Goal: Information Seeking & Learning: Learn about a topic

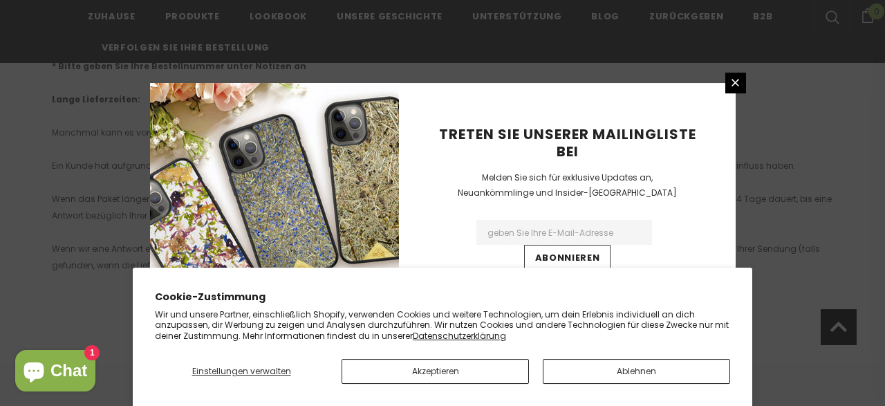
scroll to position [1443, 0]
click at [743, 80] on link at bounding box center [736, 83] width 21 height 21
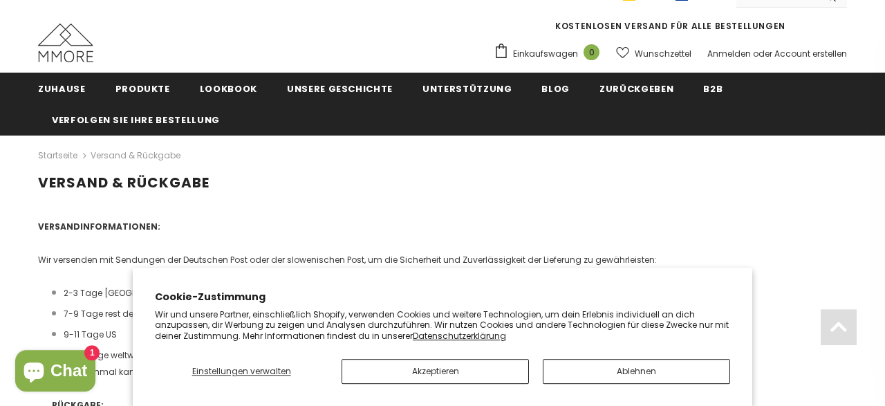
scroll to position [0, 0]
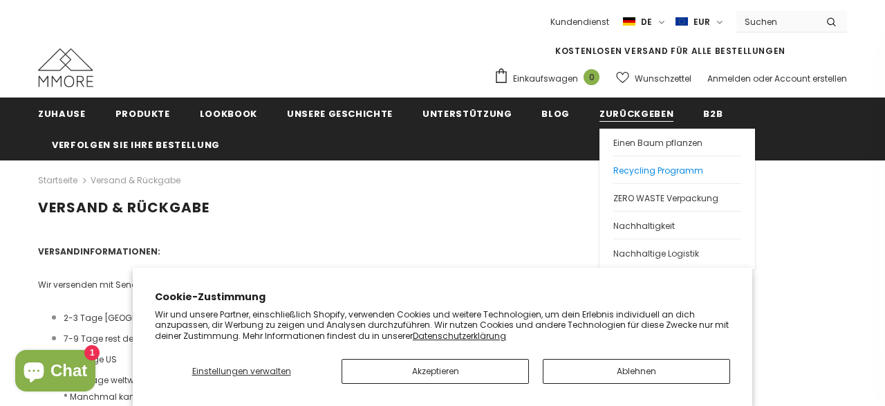
click at [638, 169] on span "Recycling Programm" at bounding box center [658, 171] width 90 height 12
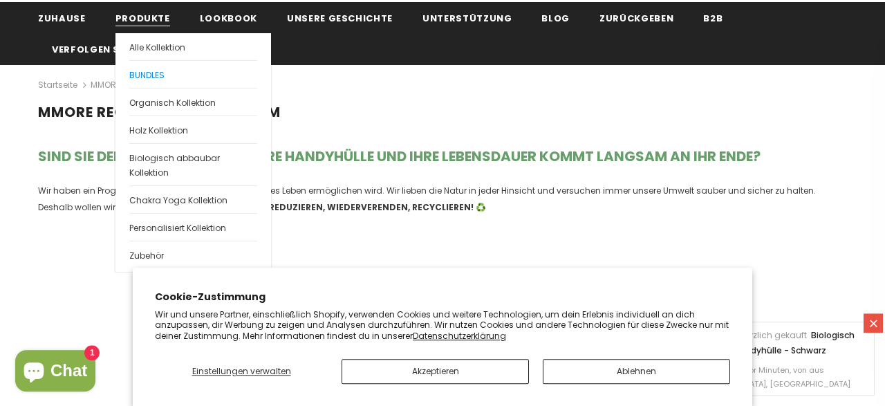
scroll to position [106, 0]
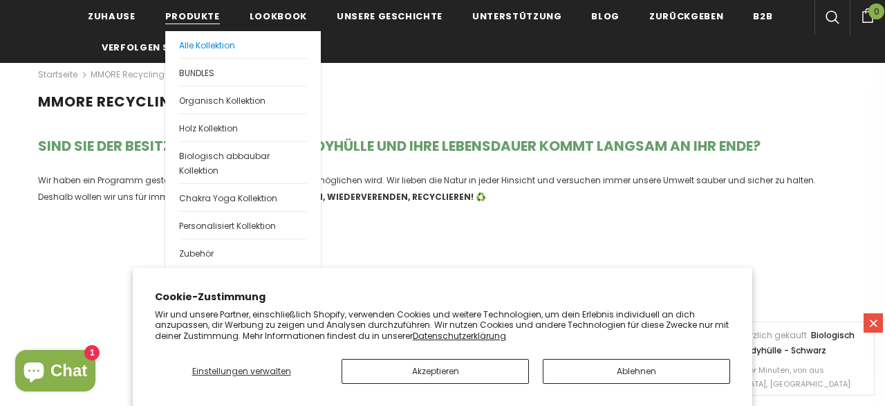
click at [201, 40] on span "Alle Kollektion" at bounding box center [207, 45] width 56 height 12
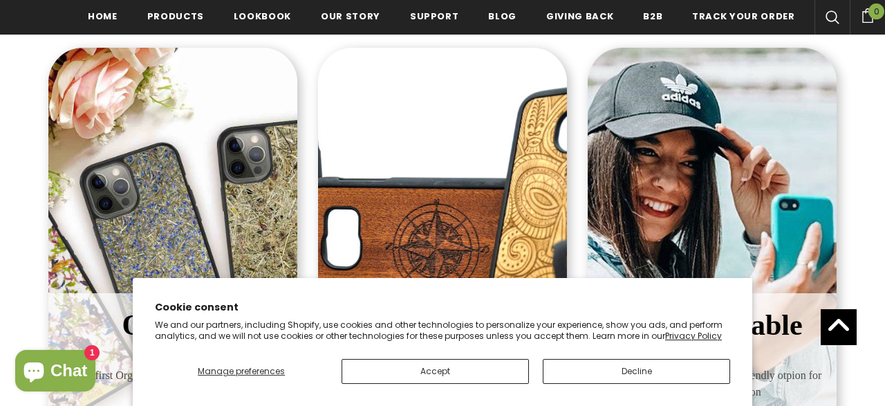
scroll to position [293, 0]
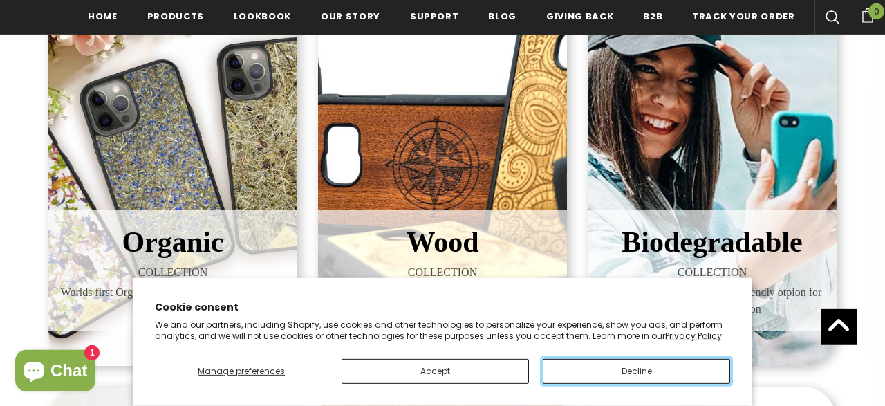
click at [631, 371] on button "Decline" at bounding box center [636, 371] width 187 height 25
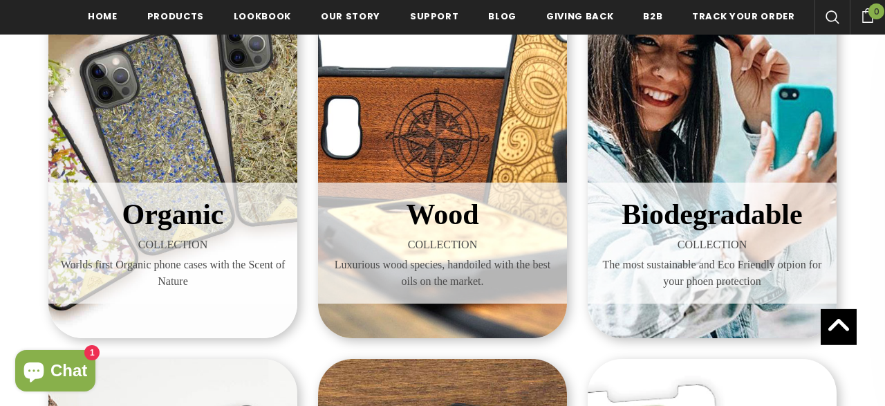
scroll to position [322, 0]
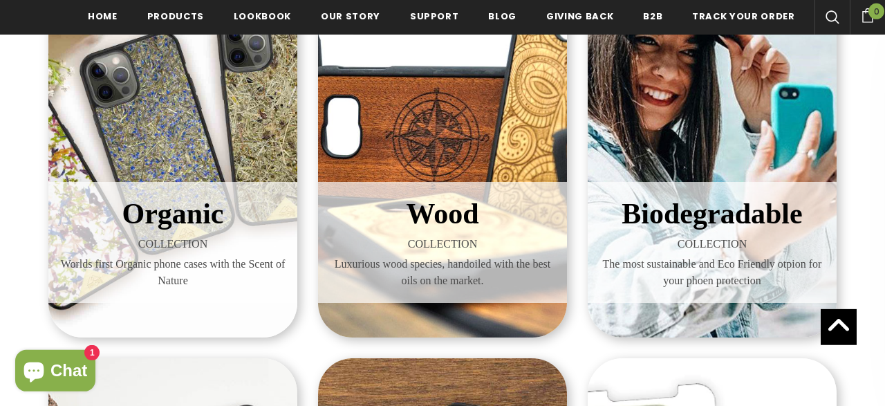
click at [133, 230] on span "Organic" at bounding box center [173, 214] width 102 height 32
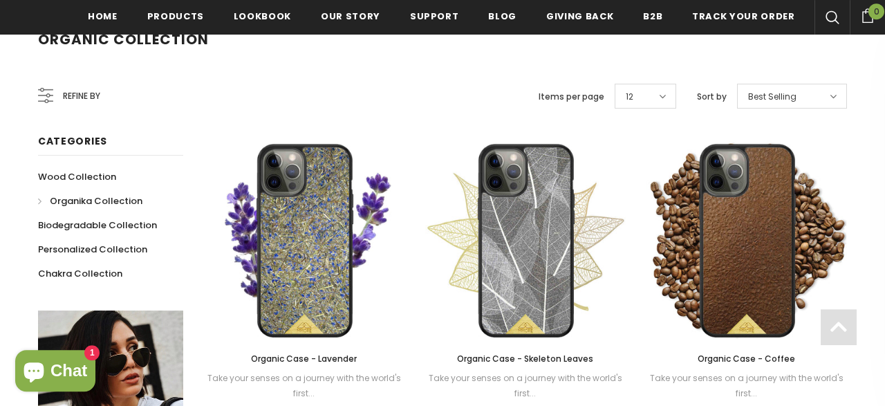
scroll to position [232, 0]
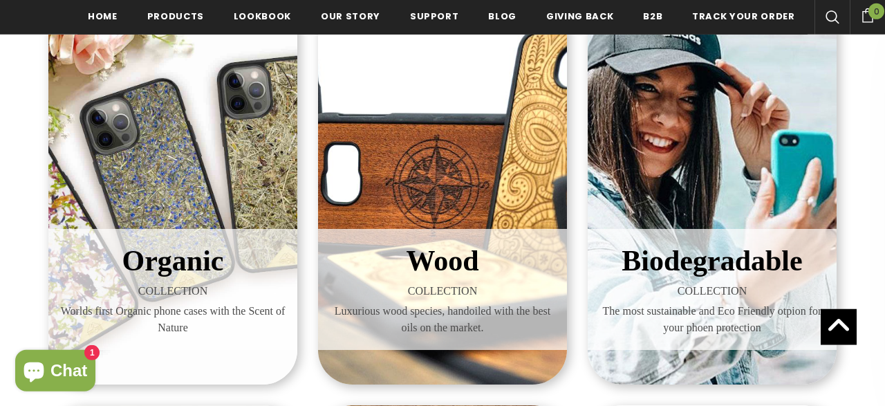
scroll to position [272, 0]
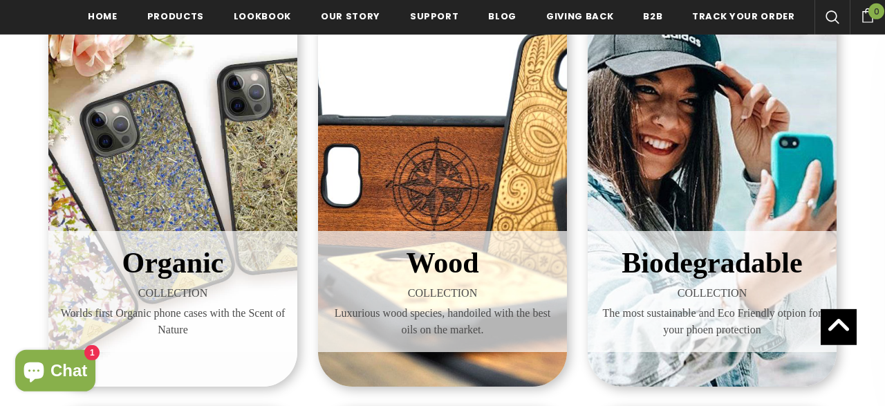
click at [719, 275] on span "Biodegradable" at bounding box center [712, 263] width 181 height 32
